Goal: Task Accomplishment & Management: Use online tool/utility

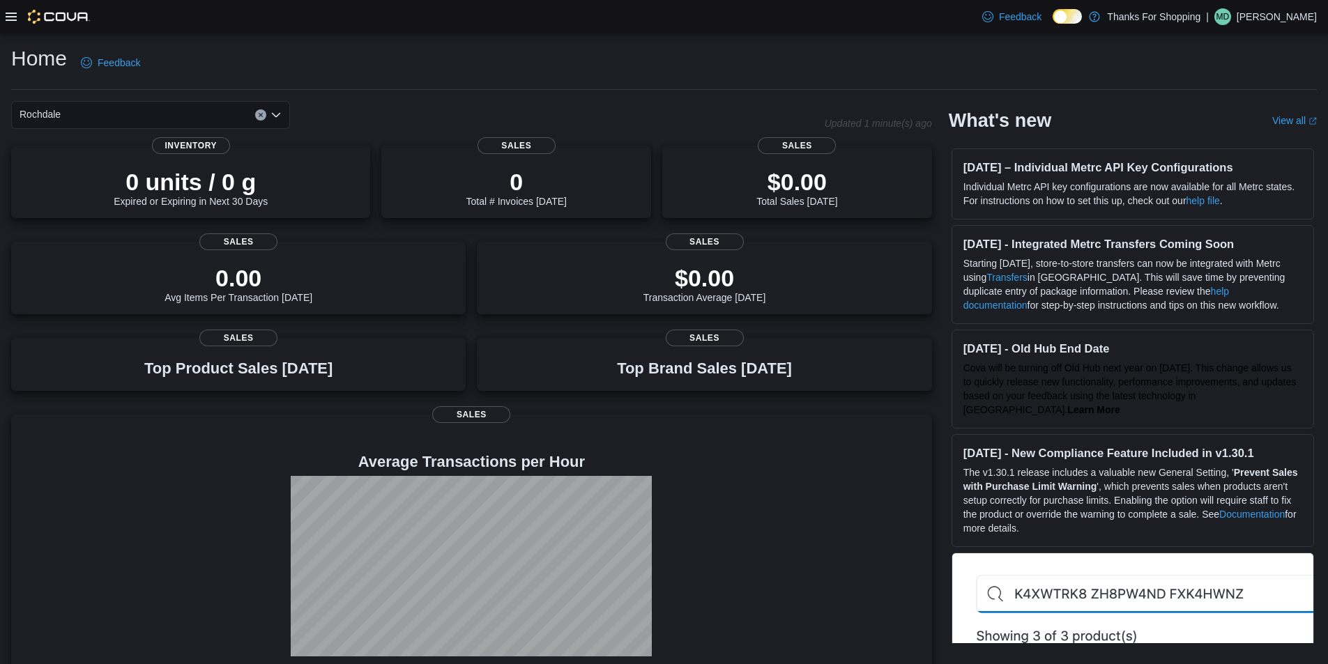
click at [7, 16] on icon at bounding box center [11, 17] width 11 height 8
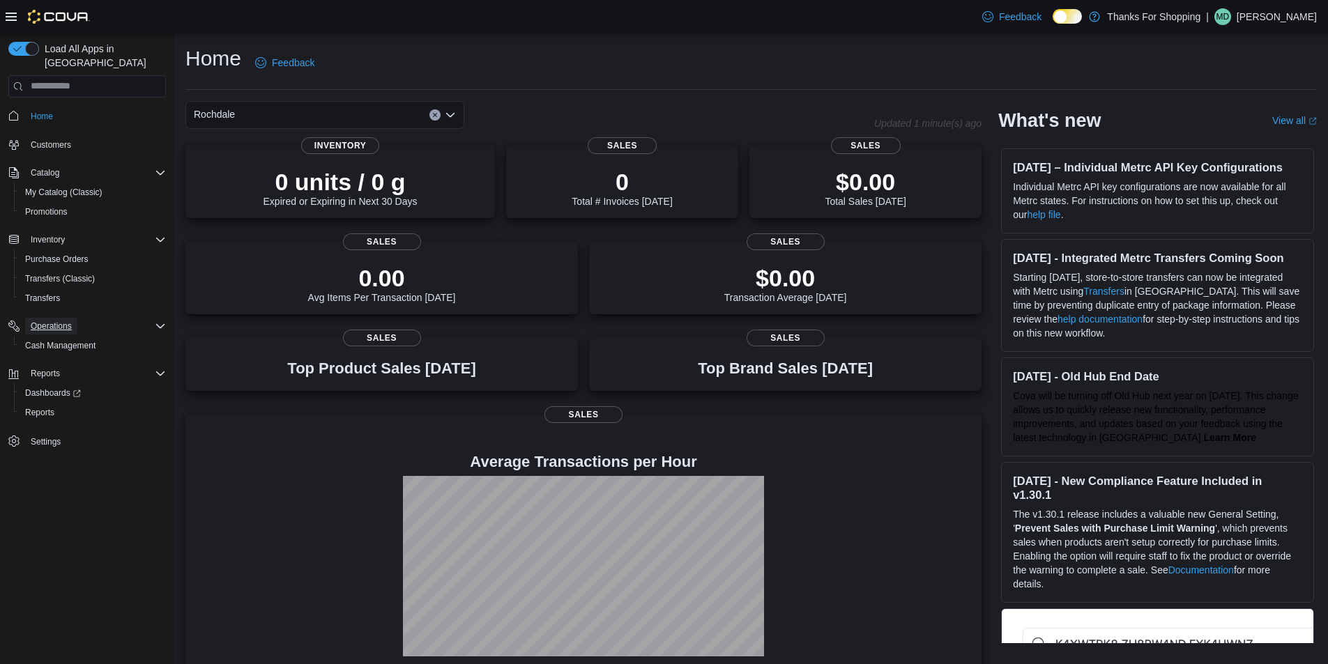
click at [66, 321] on span "Operations" at bounding box center [51, 326] width 41 height 11
click at [73, 340] on span "Cash Management" at bounding box center [60, 345] width 70 height 11
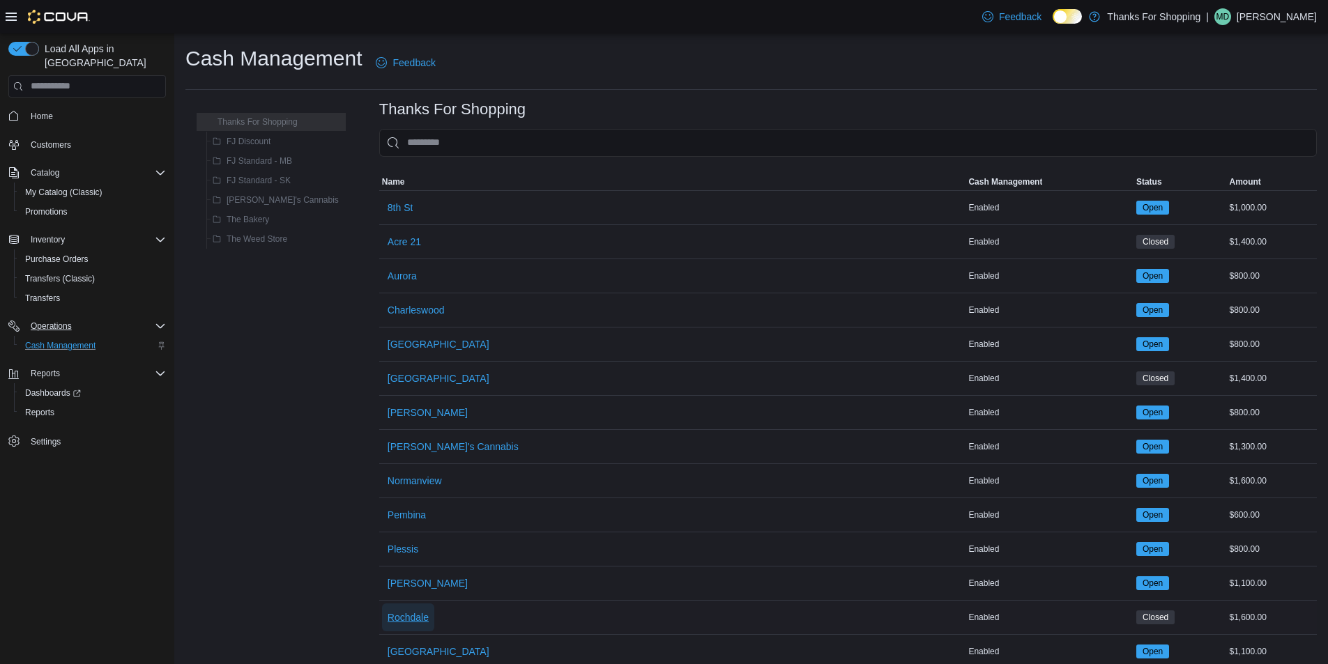
click at [388, 614] on span "Rochdale" at bounding box center [408, 618] width 41 height 14
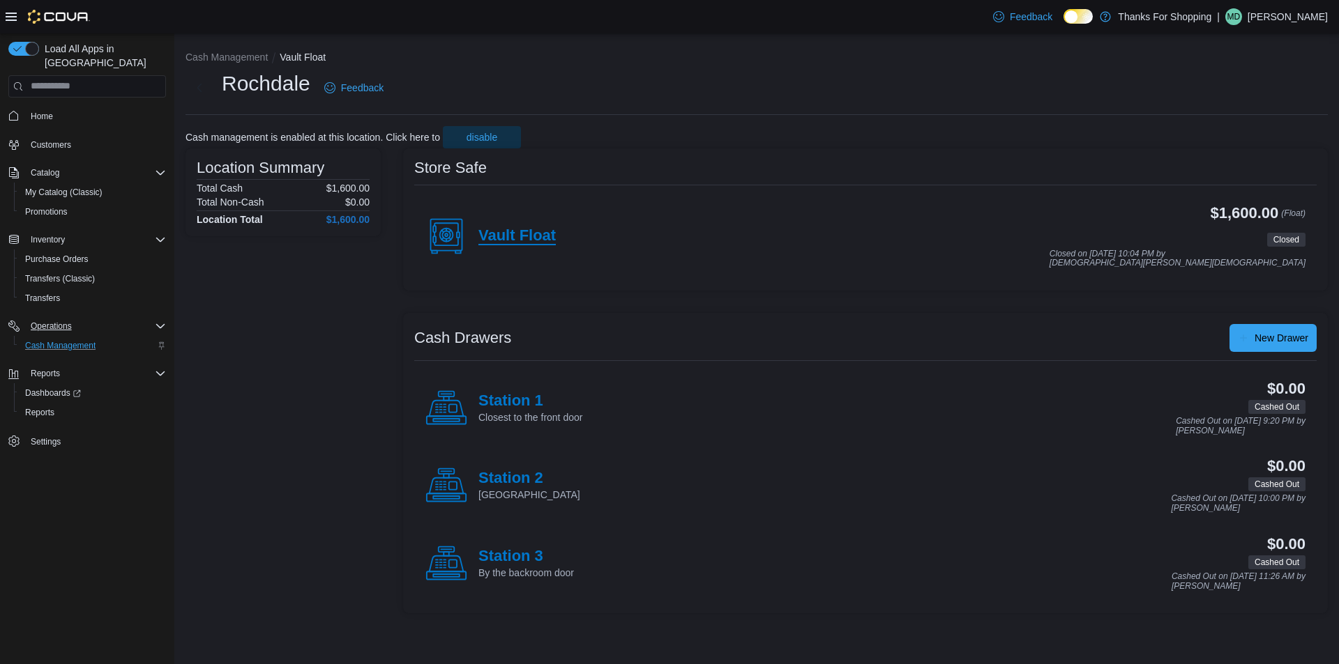
click at [543, 231] on h4 "Vault Float" at bounding box center [516, 236] width 77 height 18
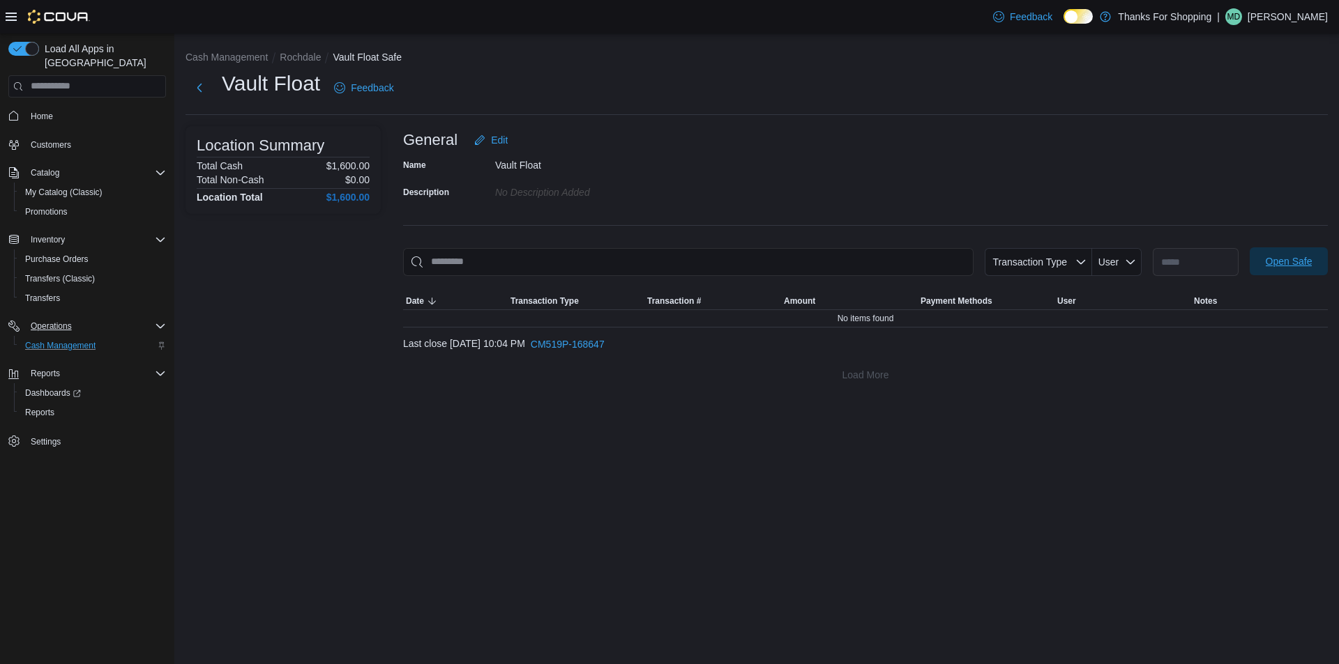
click at [575, 252] on span "Open Safe" at bounding box center [1288, 262] width 61 height 28
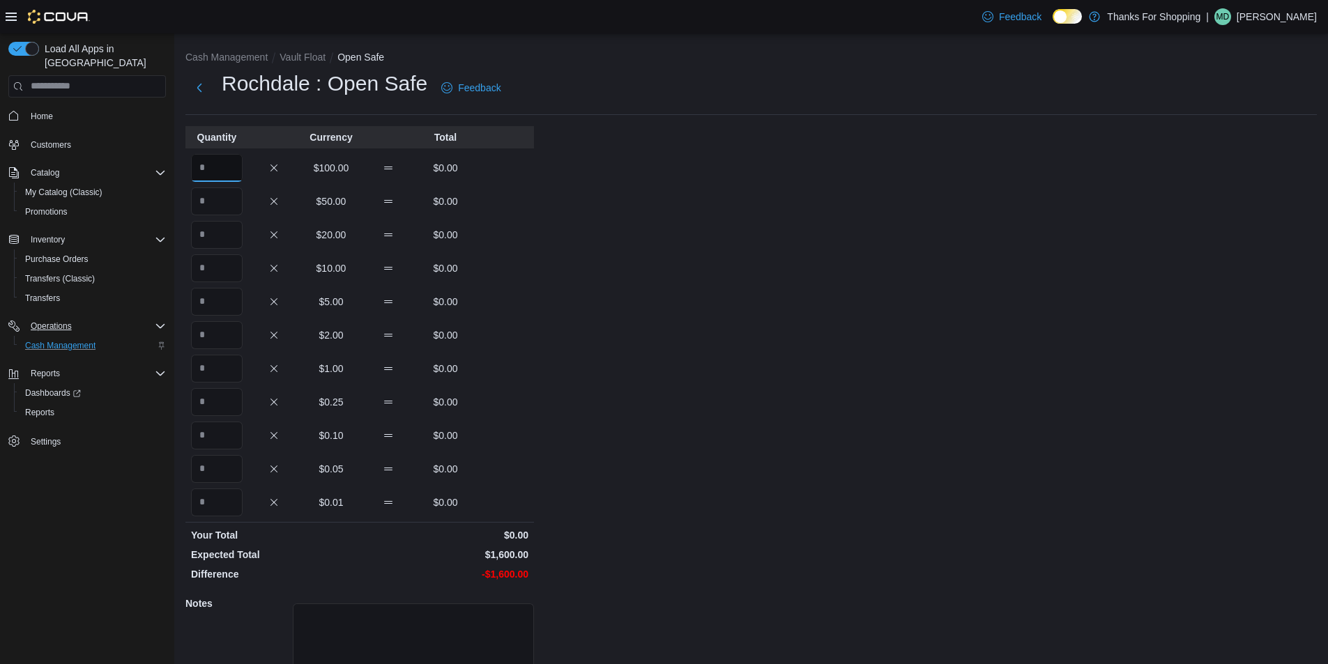
click at [217, 168] on input "Quantity" at bounding box center [217, 168] width 52 height 28
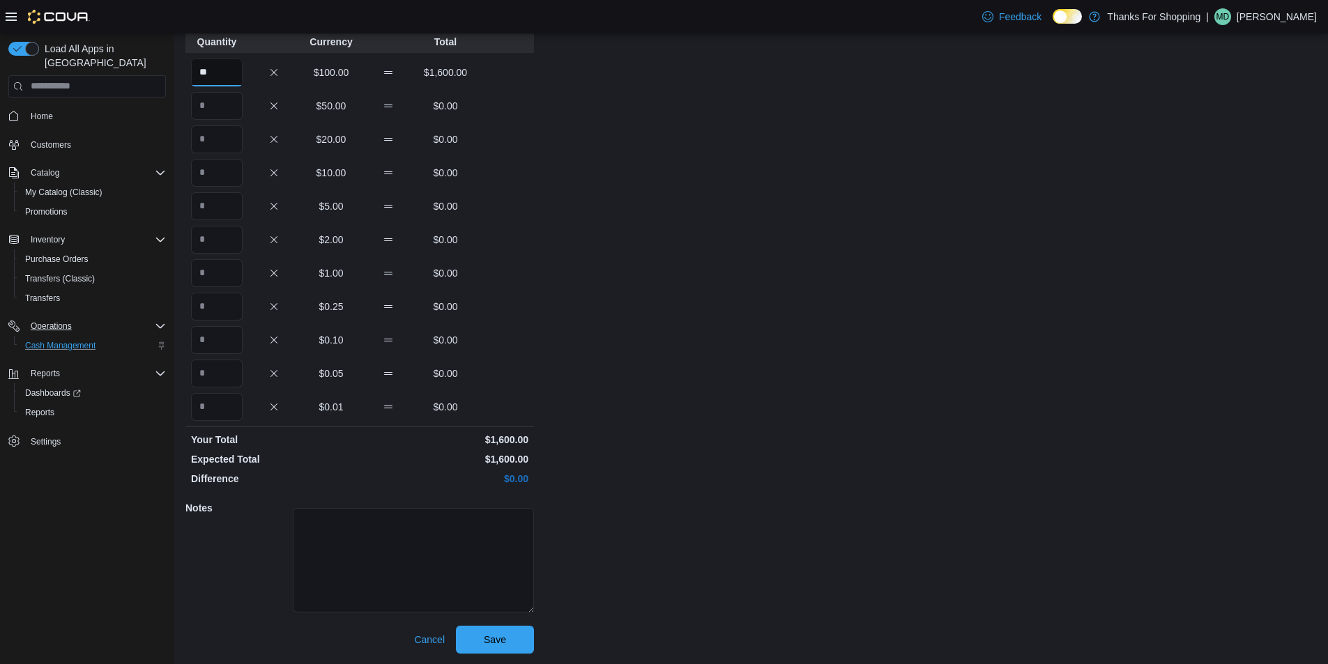
scroll to position [96, 0]
type input "**"
click at [485, 641] on span "Save" at bounding box center [495, 639] width 22 height 14
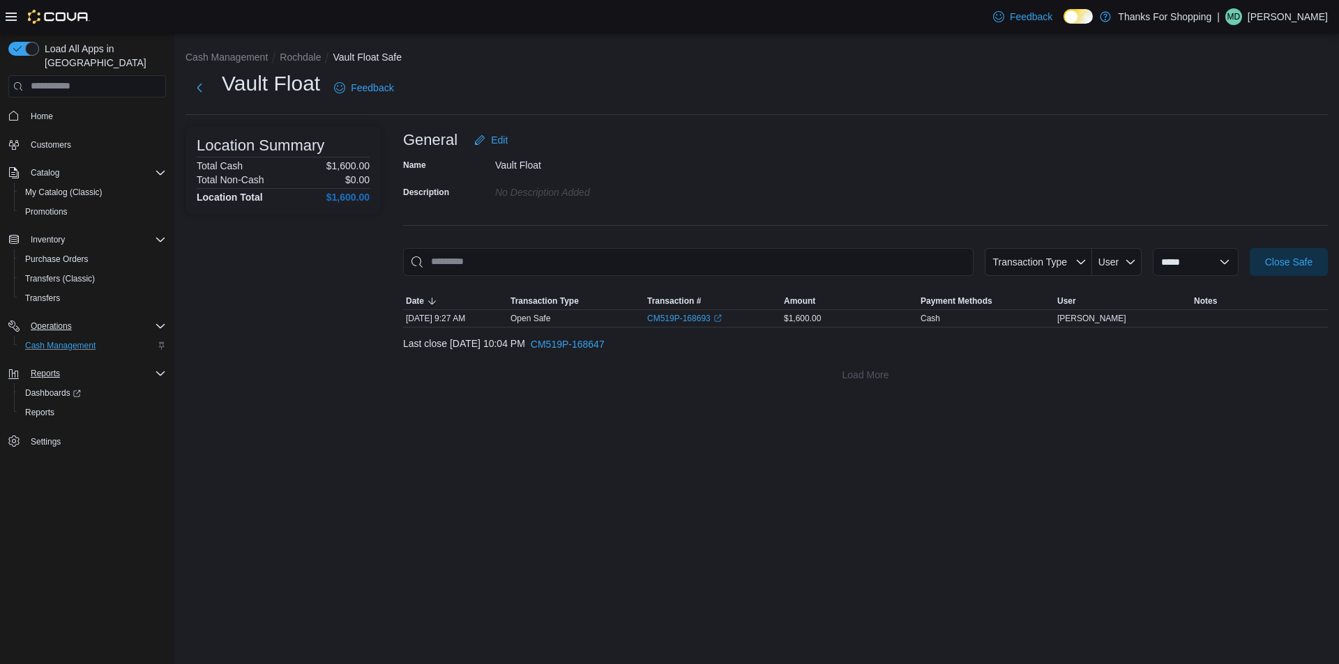
click at [160, 368] on icon "Complex example" at bounding box center [160, 373] width 11 height 11
click at [163, 238] on icon "Complex example" at bounding box center [160, 240] width 8 height 4
click at [153, 231] on div "Inventory" at bounding box center [95, 239] width 141 height 17
click at [156, 321] on icon "Complex example" at bounding box center [160, 326] width 11 height 11
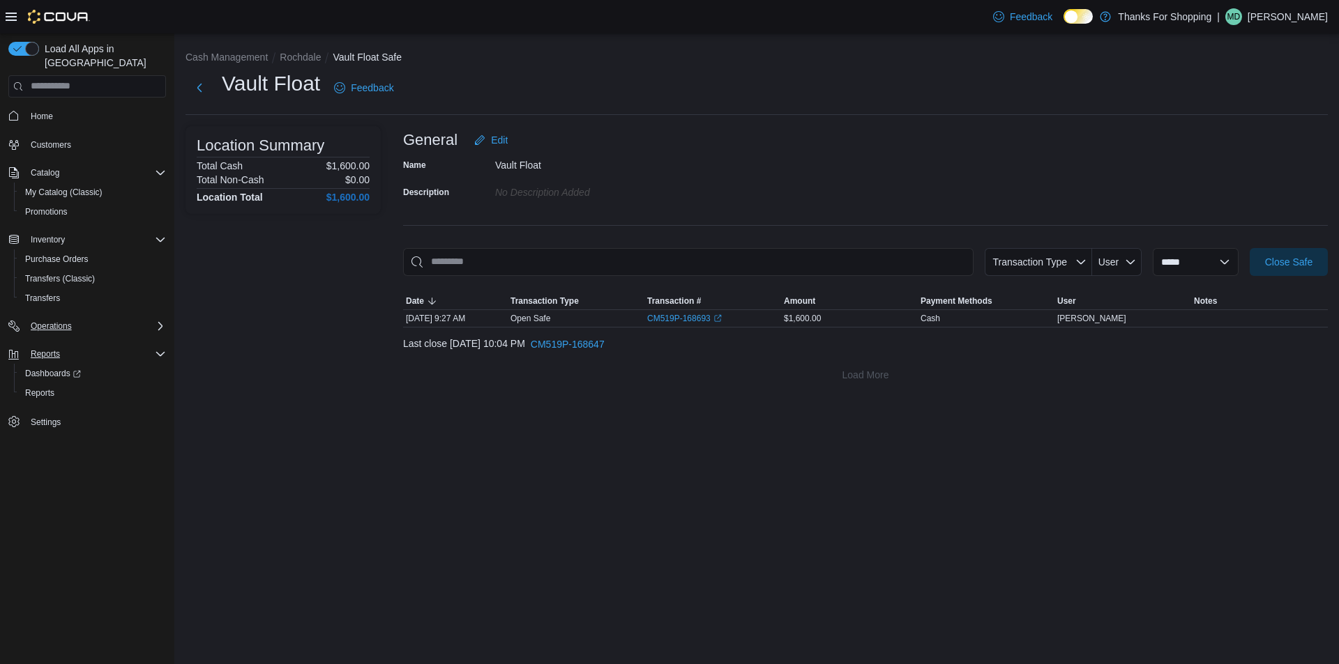
click at [157, 321] on icon "Complex example" at bounding box center [160, 326] width 11 height 11
click at [43, 407] on span "Reports" at bounding box center [39, 412] width 29 height 11
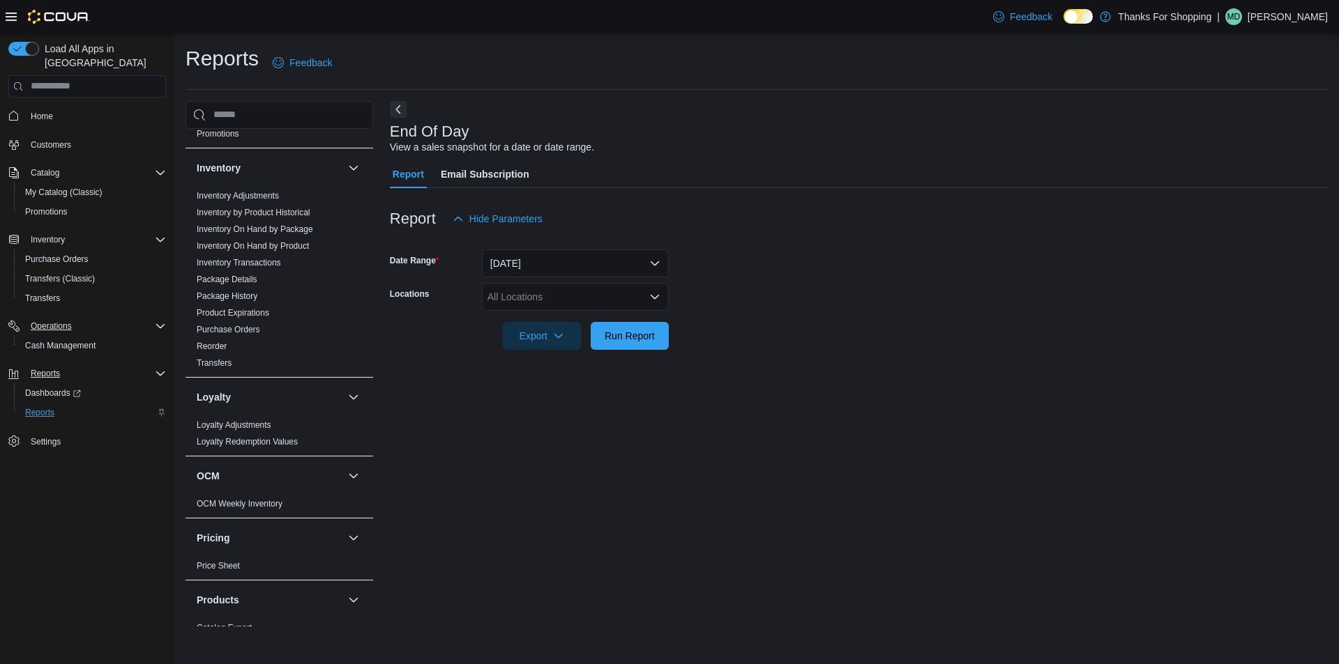
scroll to position [204, 0]
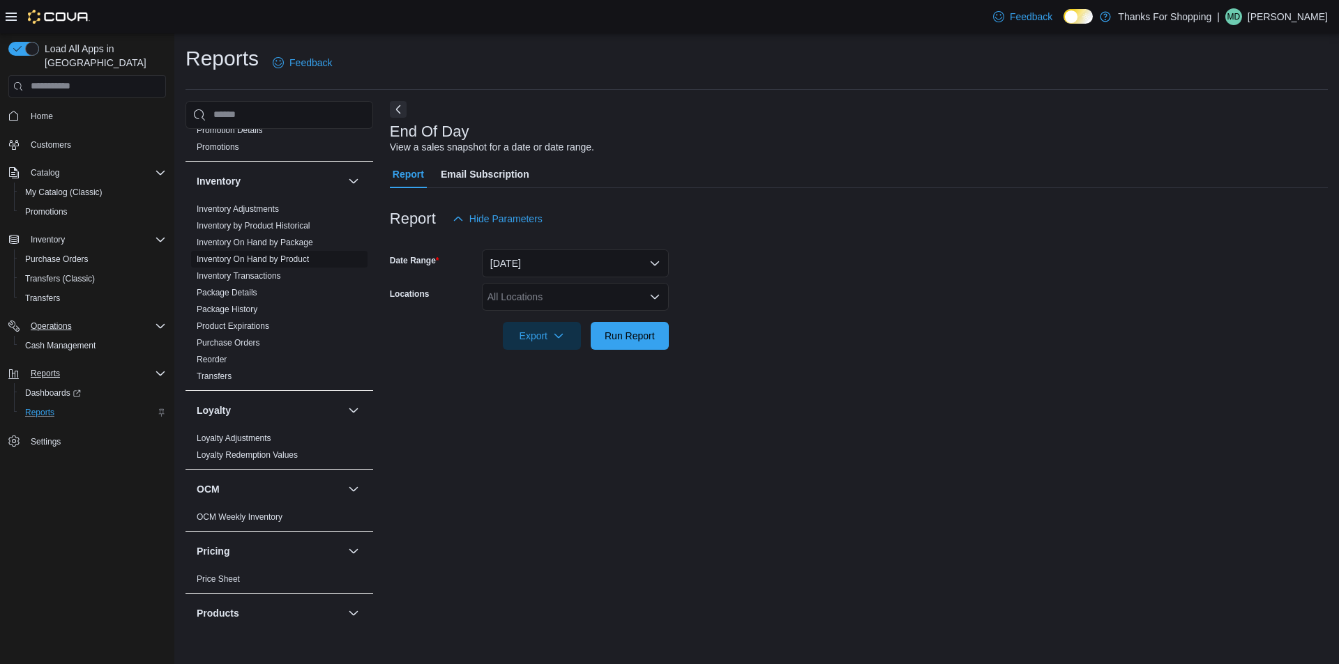
click at [275, 261] on link "Inventory On Hand by Product" at bounding box center [253, 259] width 112 height 10
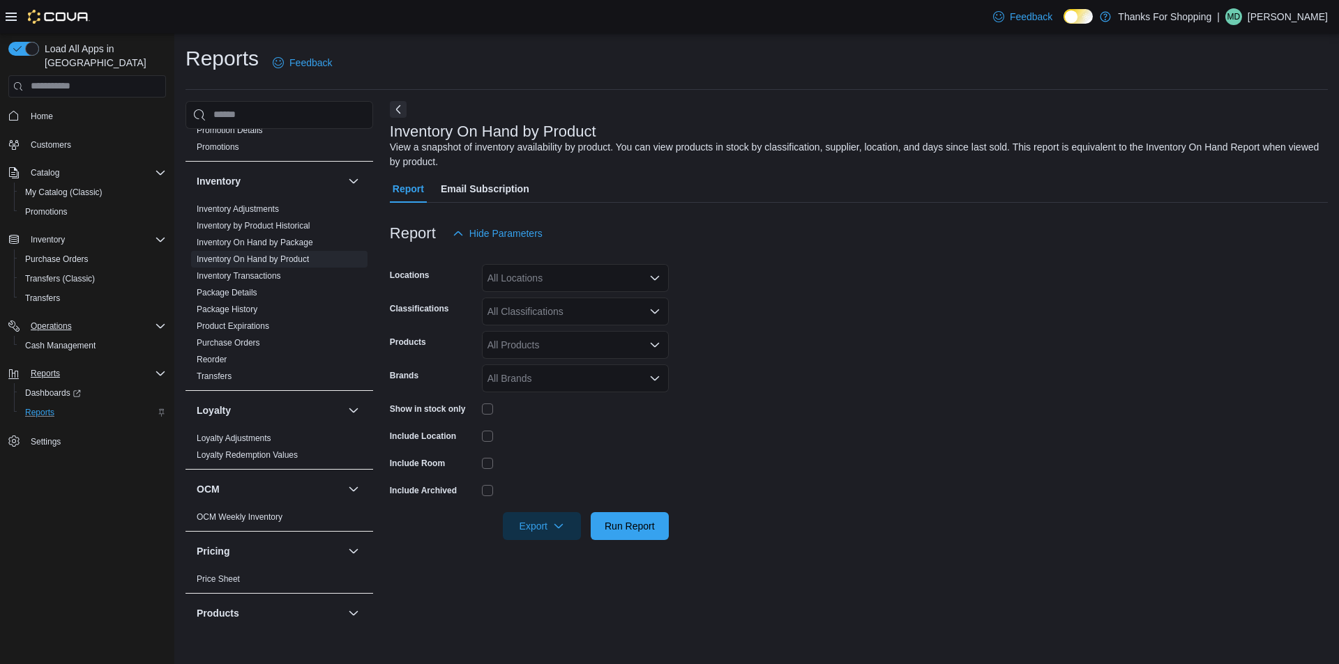
click at [575, 281] on div "All Locations" at bounding box center [575, 278] width 187 height 28
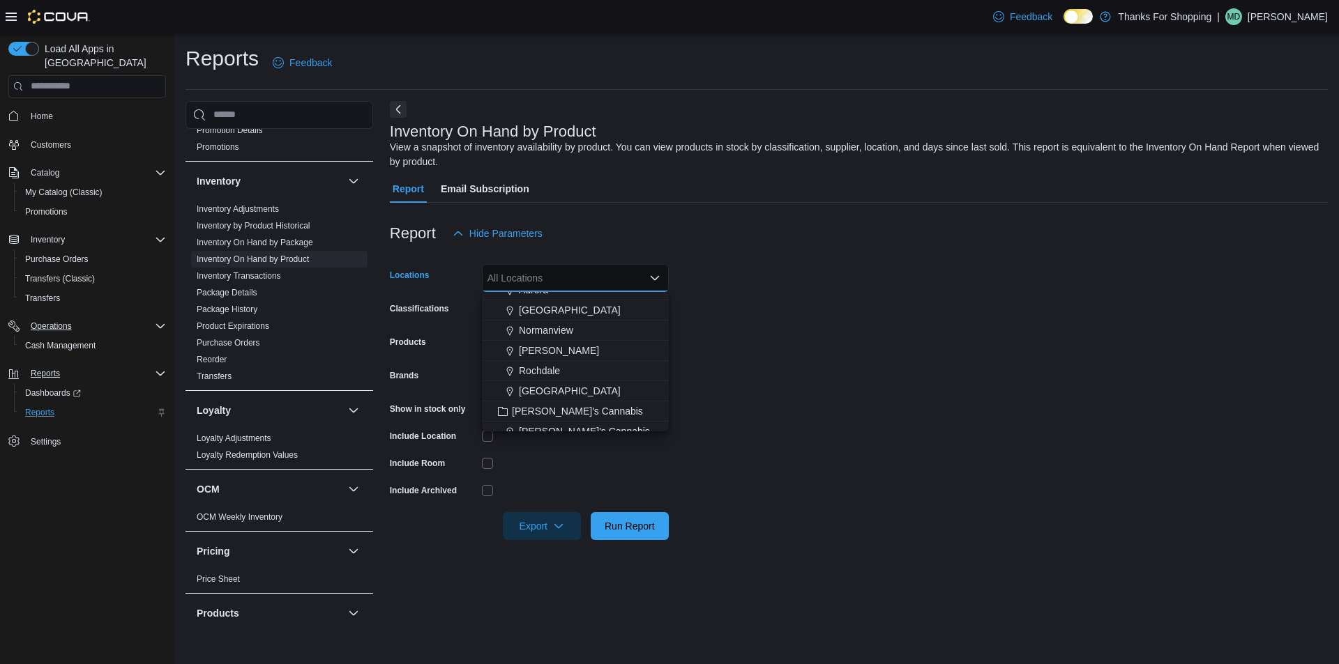
scroll to position [279, 0]
click at [548, 346] on span "Rochdale" at bounding box center [539, 347] width 41 height 14
click at [575, 371] on form "Locations Rochdale Combo box. Selected. Rochdale. Press Backspace to delete Roc…" at bounding box center [859, 394] width 938 height 293
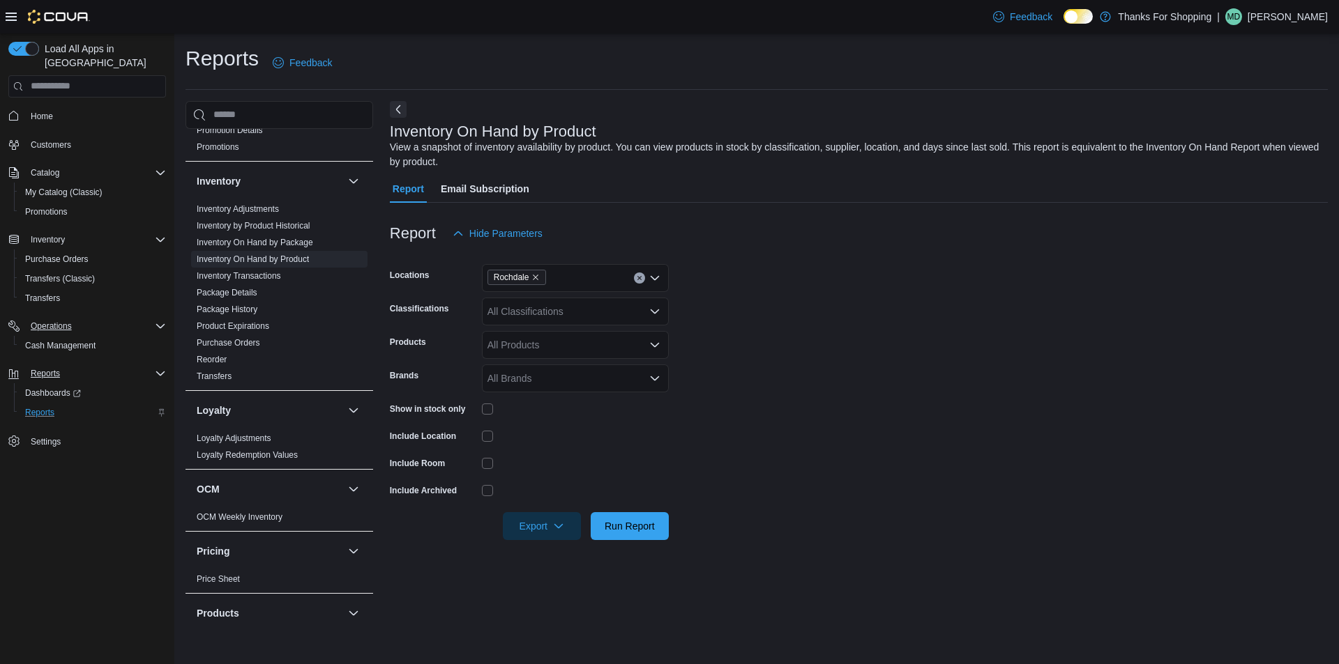
click at [575, 310] on div "All Classifications" at bounding box center [575, 312] width 187 height 28
click at [575, 355] on div "Edibles" at bounding box center [575, 351] width 170 height 14
click at [575, 499] on form "Locations Rochdale Classifications Edibles Products All Products Brands All Bra…" at bounding box center [859, 394] width 938 height 293
click at [575, 340] on div "All Products" at bounding box center [575, 345] width 187 height 28
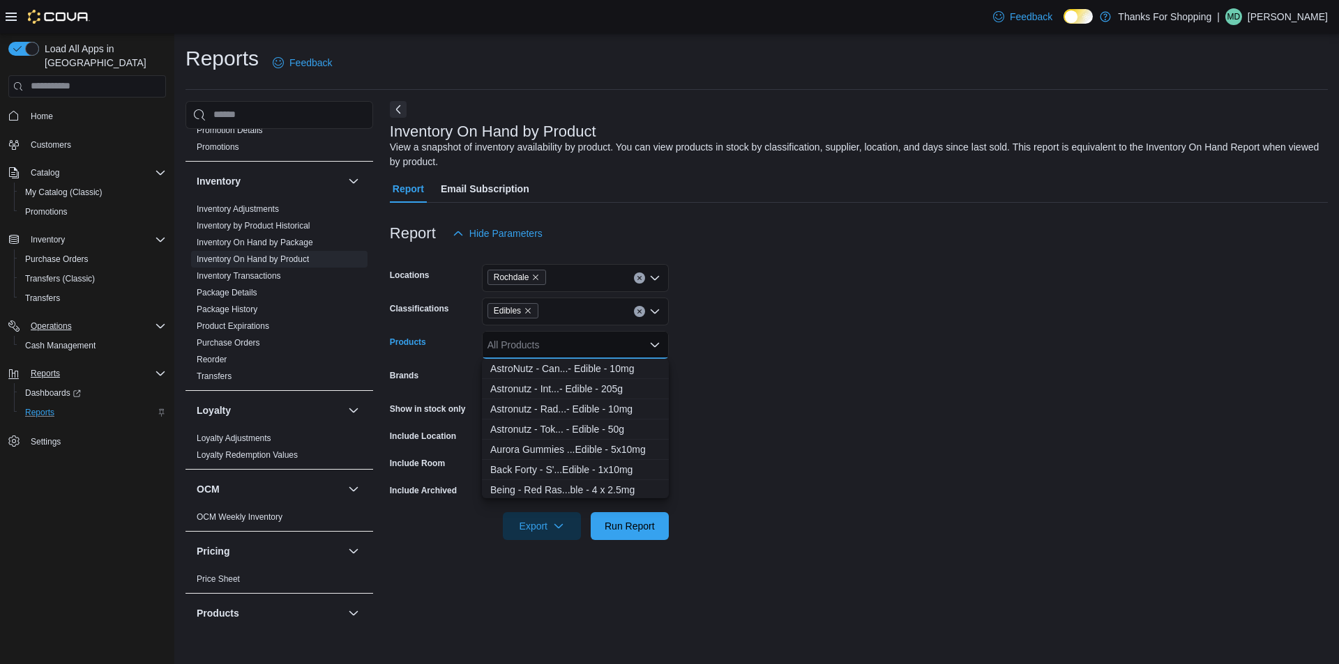
click at [575, 339] on form "Locations Rochdale Classifications Edibles Products All Products Combo box. Sel…" at bounding box center [859, 394] width 938 height 293
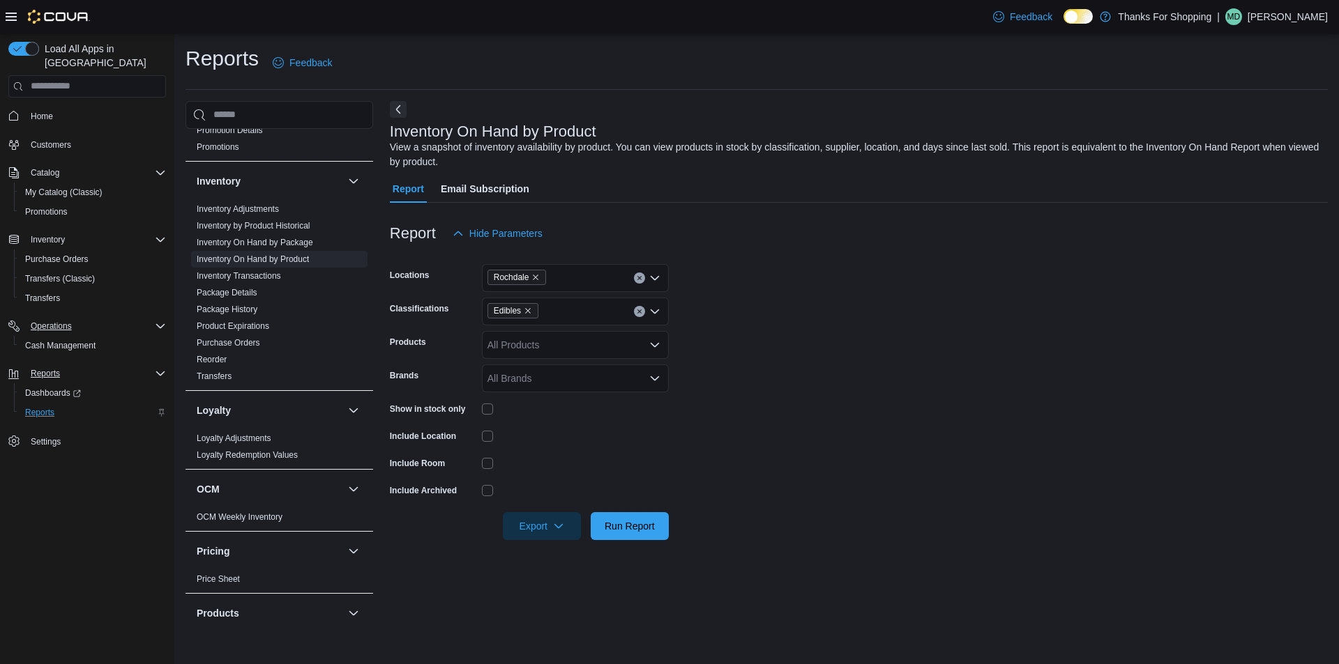
click at [494, 408] on div at bounding box center [575, 409] width 187 height 11
click at [548, 526] on span "Export" at bounding box center [541, 526] width 61 height 28
click at [549, 556] on span "Export to Excel" at bounding box center [543, 554] width 63 height 11
click at [575, 22] on p "Mel Ditson" at bounding box center [1287, 16] width 80 height 17
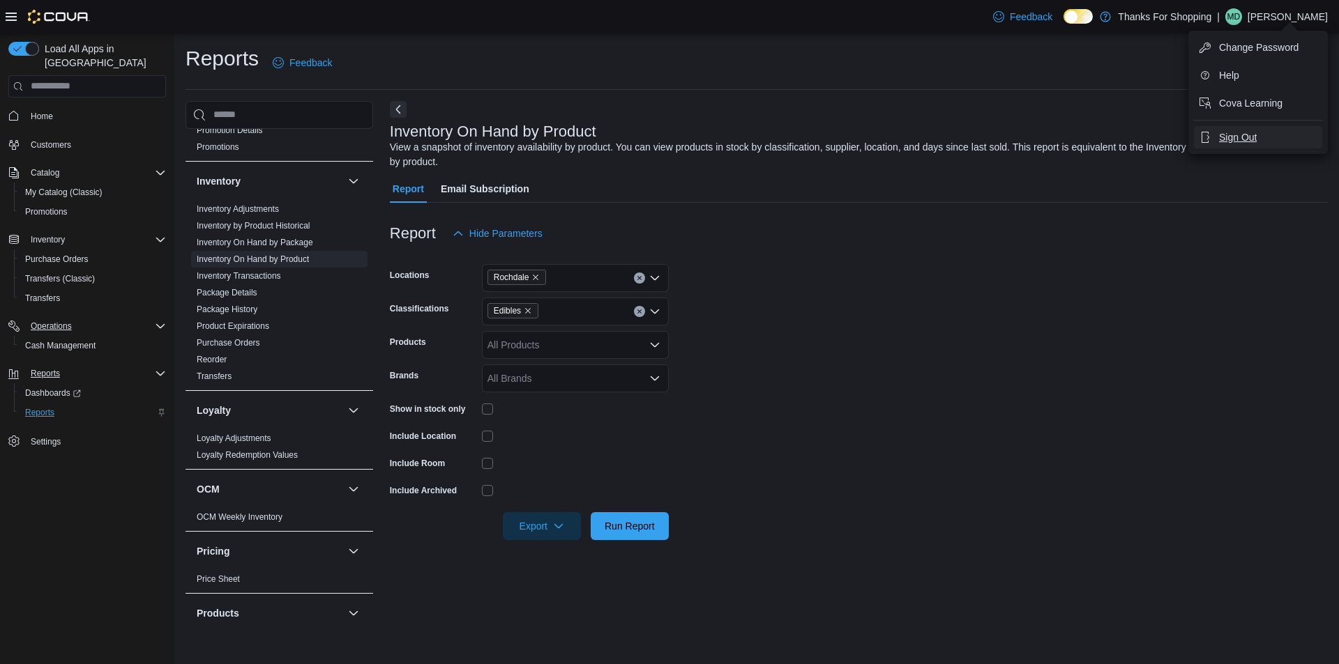
click at [575, 130] on span "Sign Out" at bounding box center [1238, 137] width 38 height 14
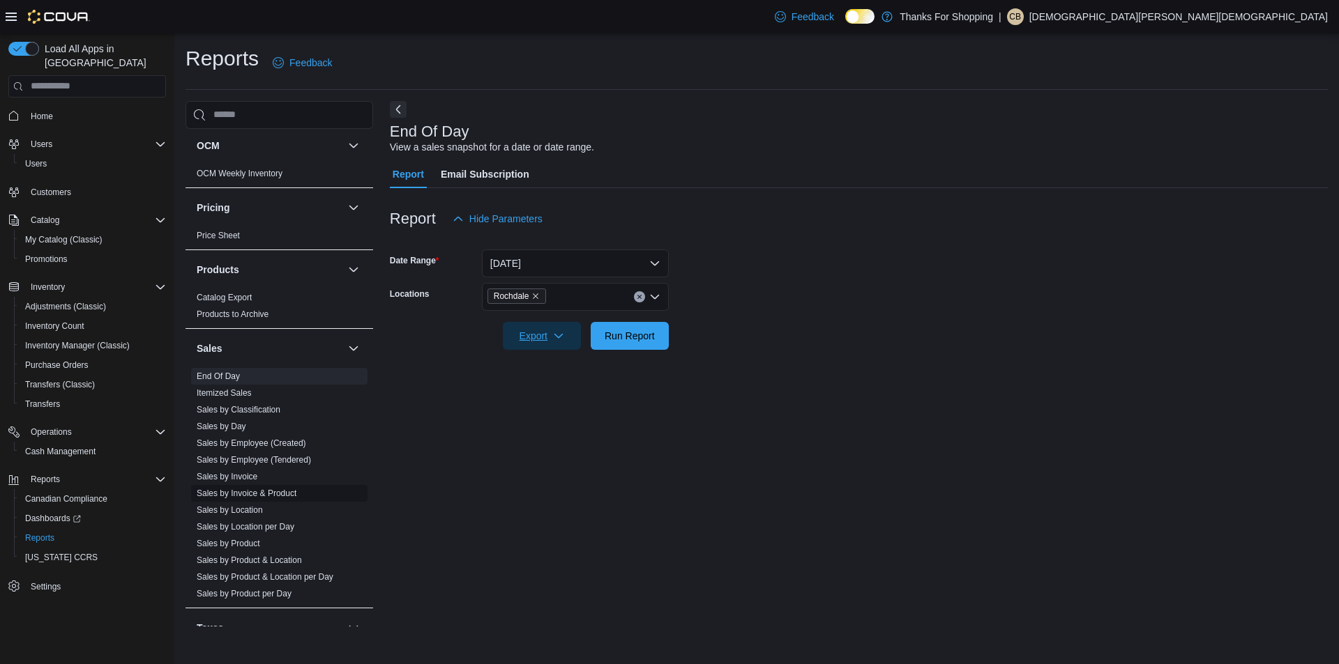
scroll to position [846, 0]
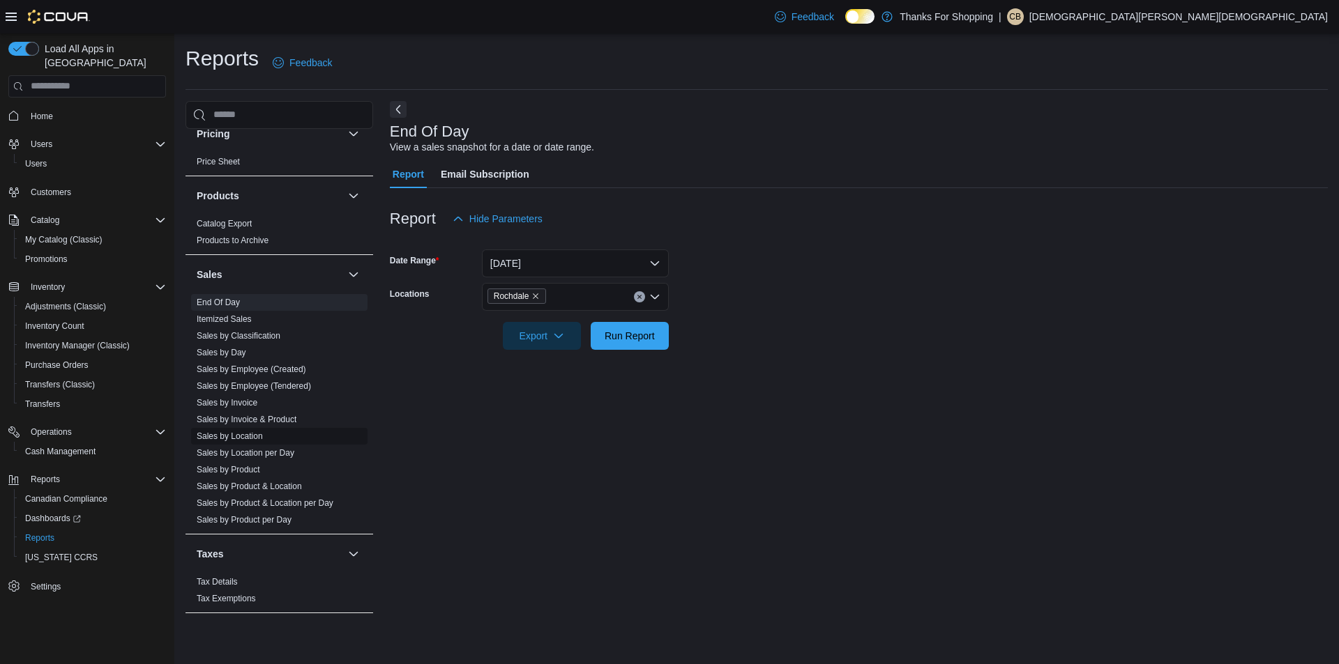
click at [237, 429] on span "Sales by Location" at bounding box center [279, 436] width 176 height 17
click at [237, 436] on link "Sales by Location" at bounding box center [230, 437] width 66 height 10
